Goal: Task Accomplishment & Management: Manage account settings

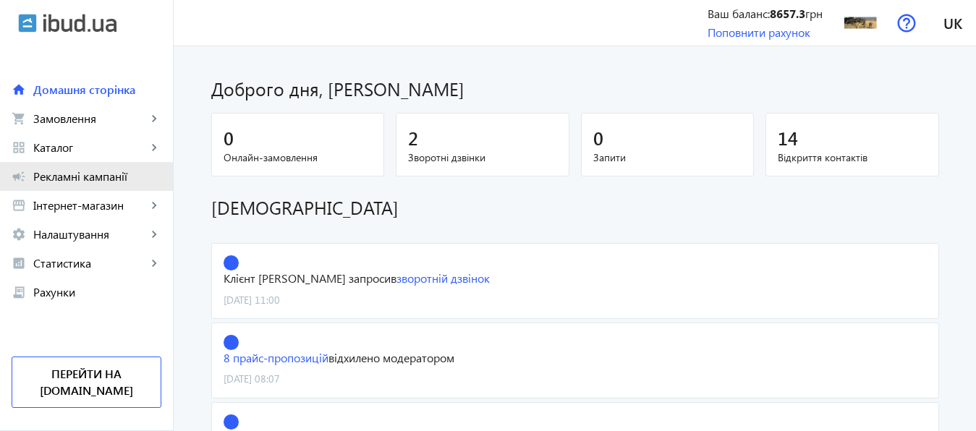
click at [106, 173] on span "Рекламні кампанії" at bounding box center [97, 176] width 128 height 14
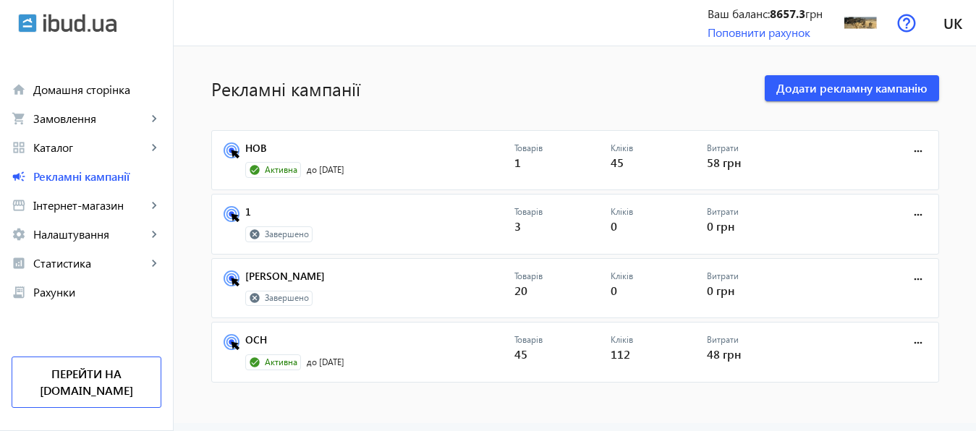
drag, startPoint x: 983, startPoint y: 48, endPoint x: 983, endPoint y: 66, distance: 17.4
click at [253, 148] on link "НОВ" at bounding box center [379, 152] width 269 height 20
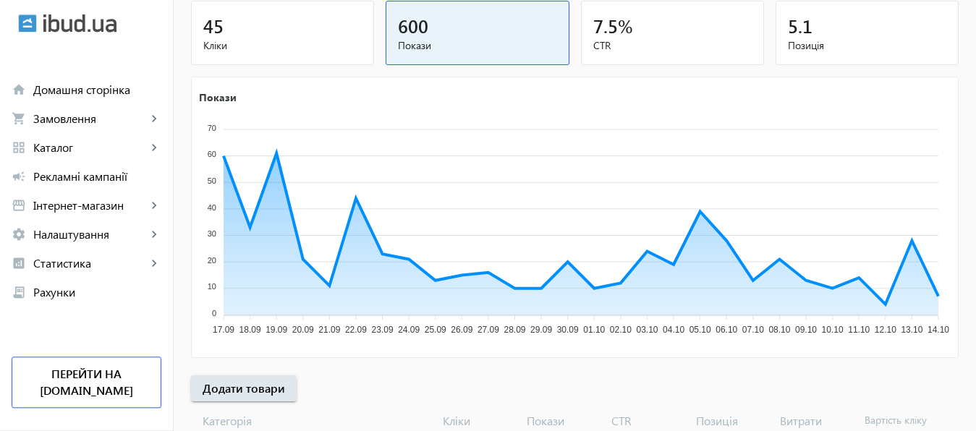
scroll to position [268, 0]
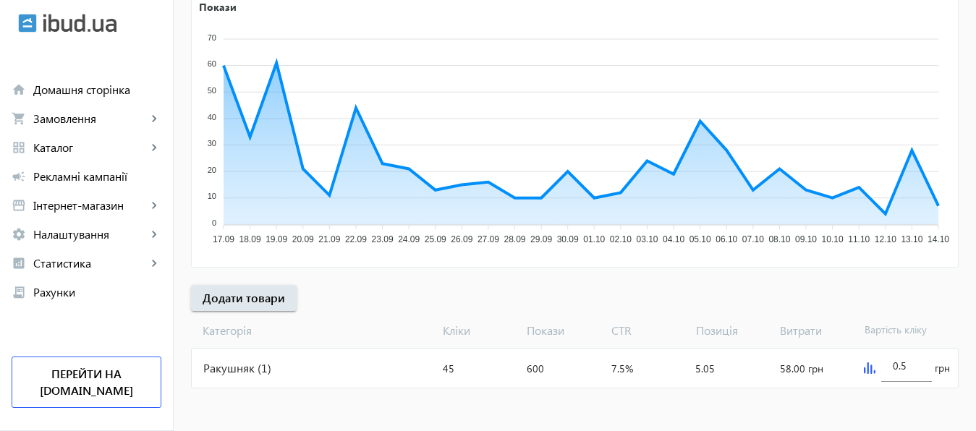
click at [865, 366] on img at bounding box center [870, 368] width 12 height 12
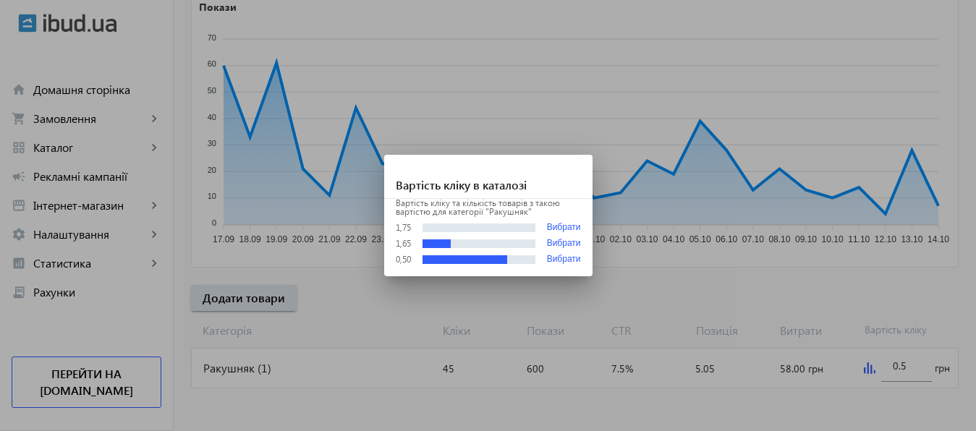
scroll to position [0, 0]
click at [905, 365] on div at bounding box center [488, 215] width 976 height 431
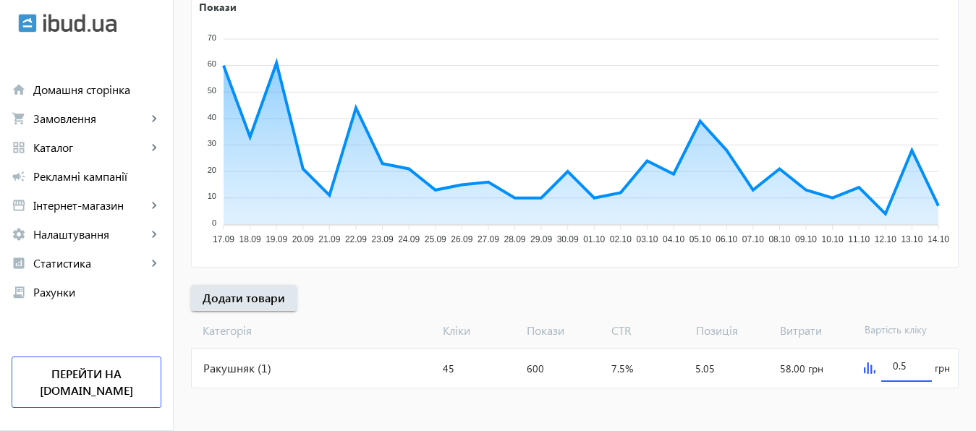
click at [905, 365] on input "0.5" at bounding box center [905, 366] width 27 height 14
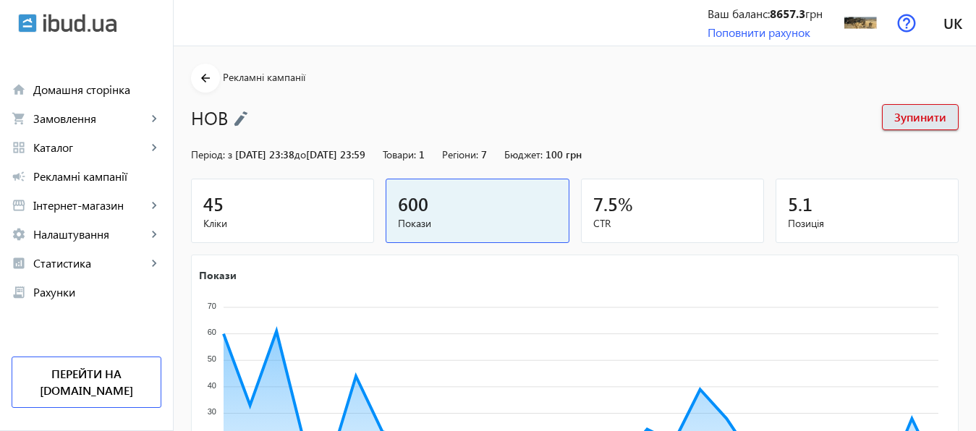
scroll to position [268, 0]
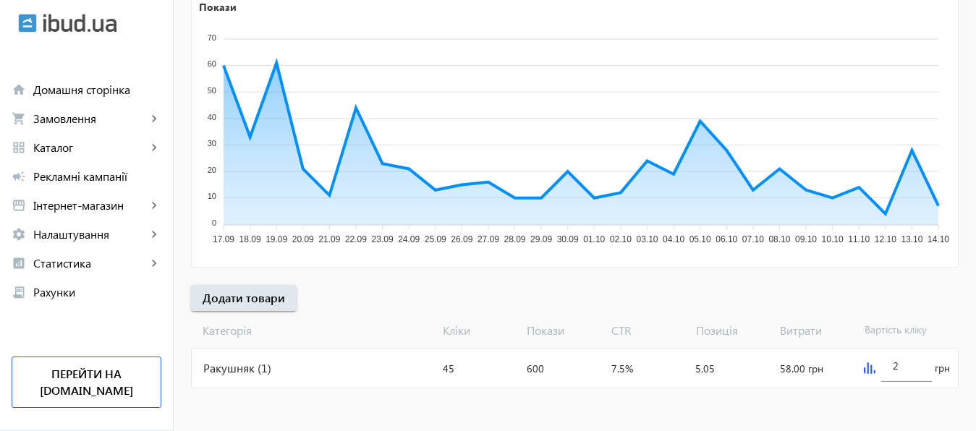
click at [893, 404] on mat-sidenav-content "arrow_back Рекламні кампанії НОВ Зупинити Період: з 14.05.2025 23:38 до 31.01.2…" at bounding box center [575, 105] width 802 height 654
click at [903, 367] on input "2" at bounding box center [905, 366] width 27 height 14
type input "2.1"
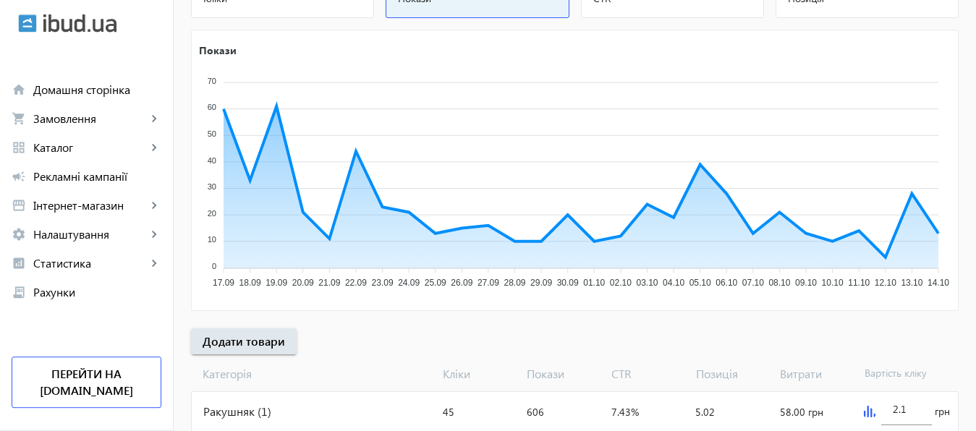
scroll to position [268, 0]
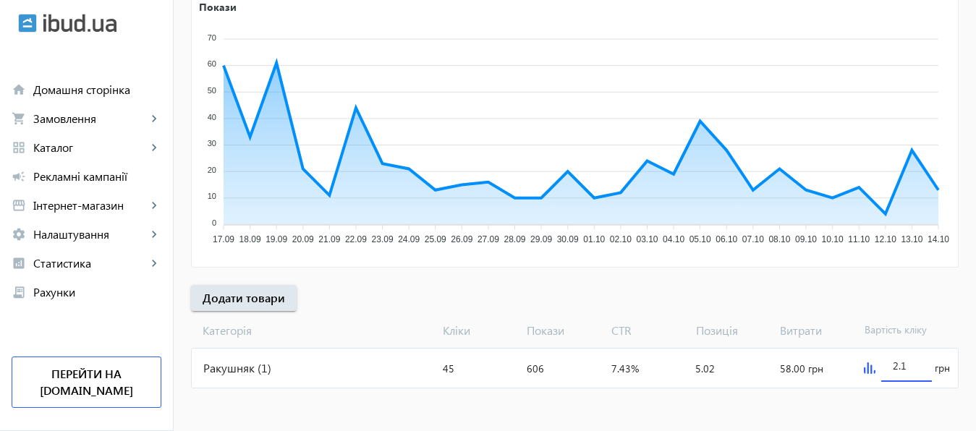
click at [913, 364] on input "2.1" at bounding box center [905, 366] width 27 height 14
type input "2.2"
click at [880, 416] on mat-sidenav-content "arrow_back Рекламні кампанії НОВ Зупинити Період: з 14.05.2025 23:38 до 31.01.2…" at bounding box center [575, 105] width 802 height 654
